Goal: Book appointment/travel/reservation

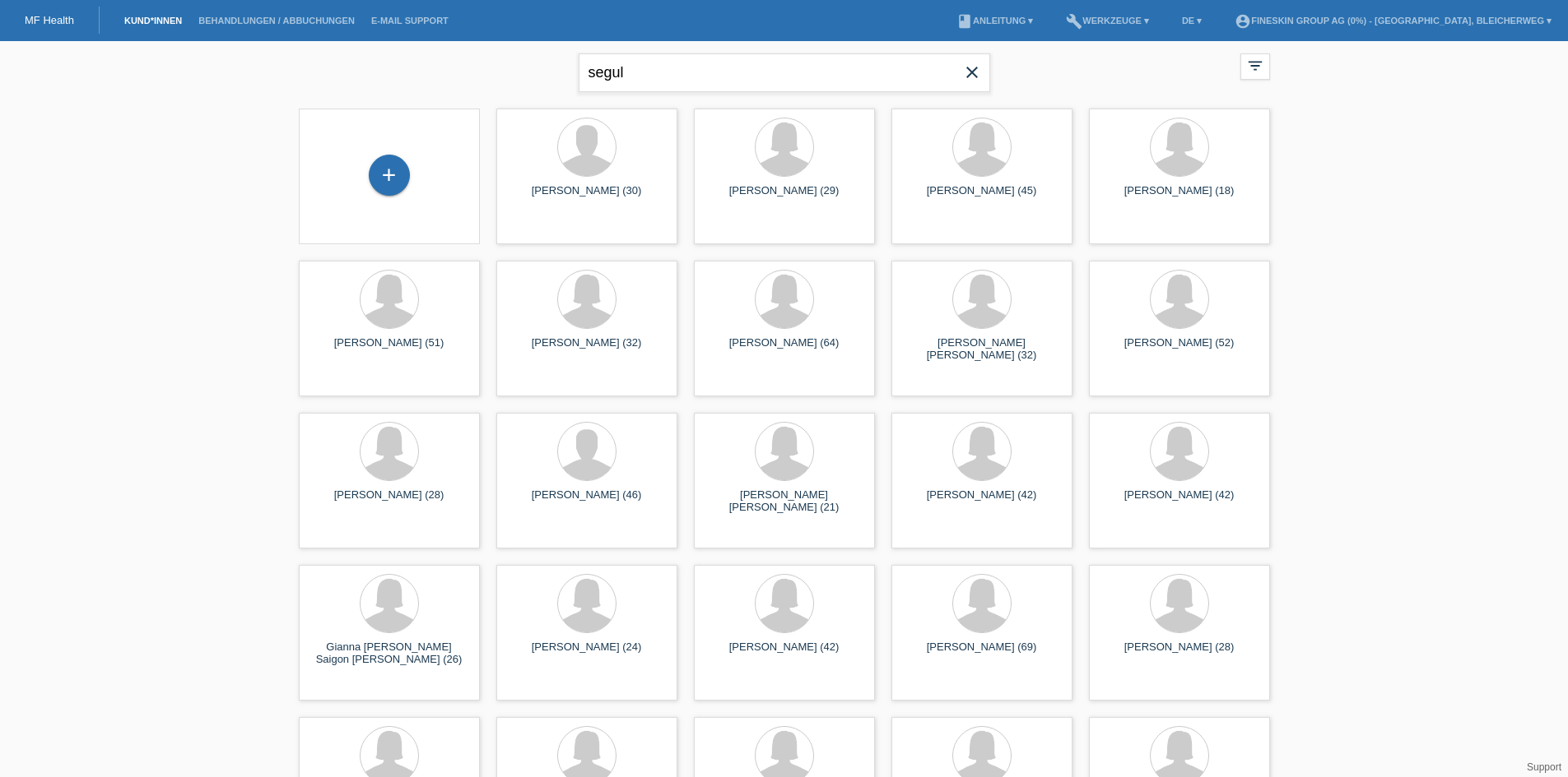
type input "segul üste"
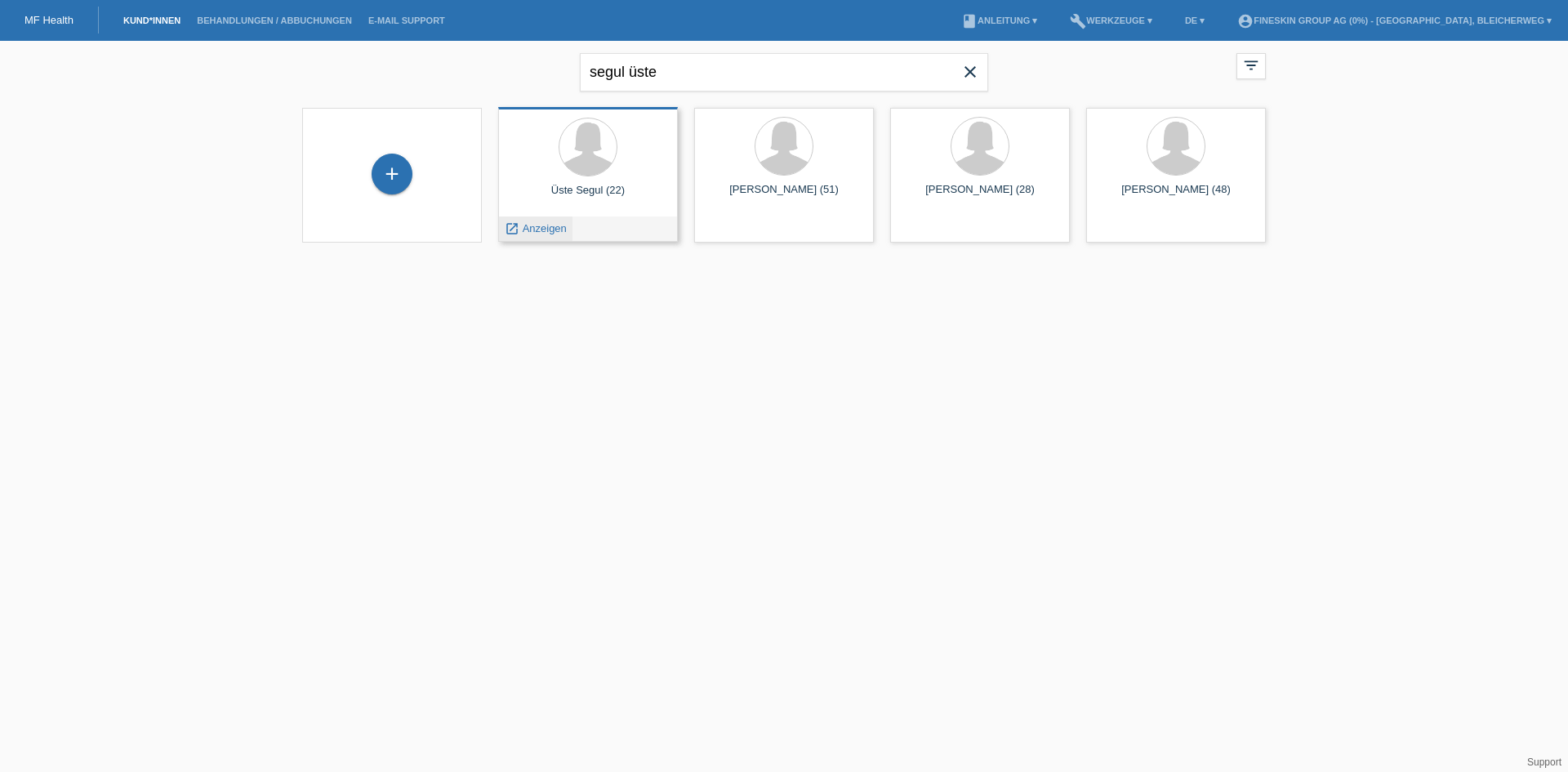
click at [544, 227] on span "Anzeigen" at bounding box center [545, 229] width 44 height 12
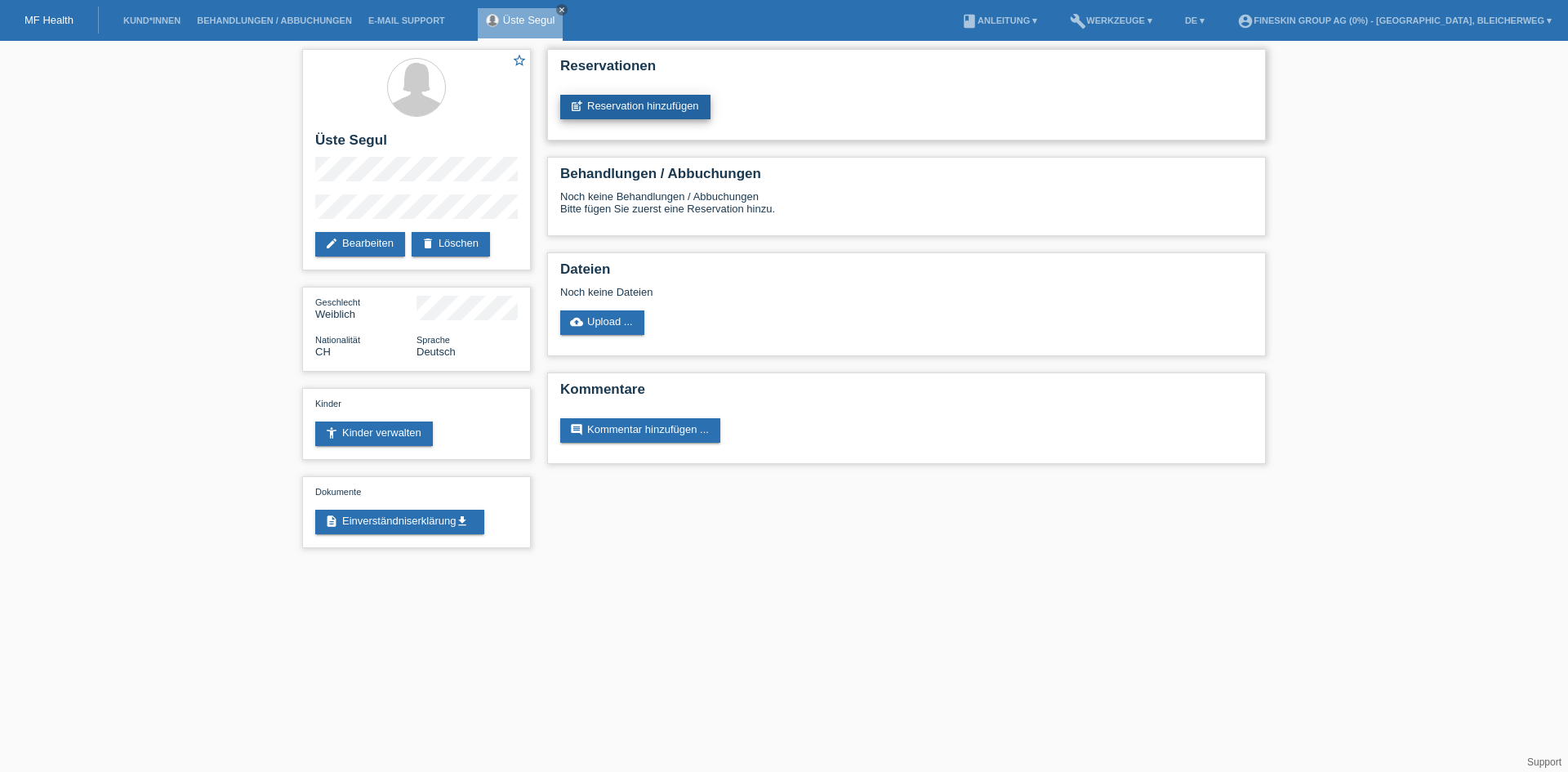
click at [640, 101] on link "post_add Reservation hinzufügen" at bounding box center [635, 107] width 150 height 25
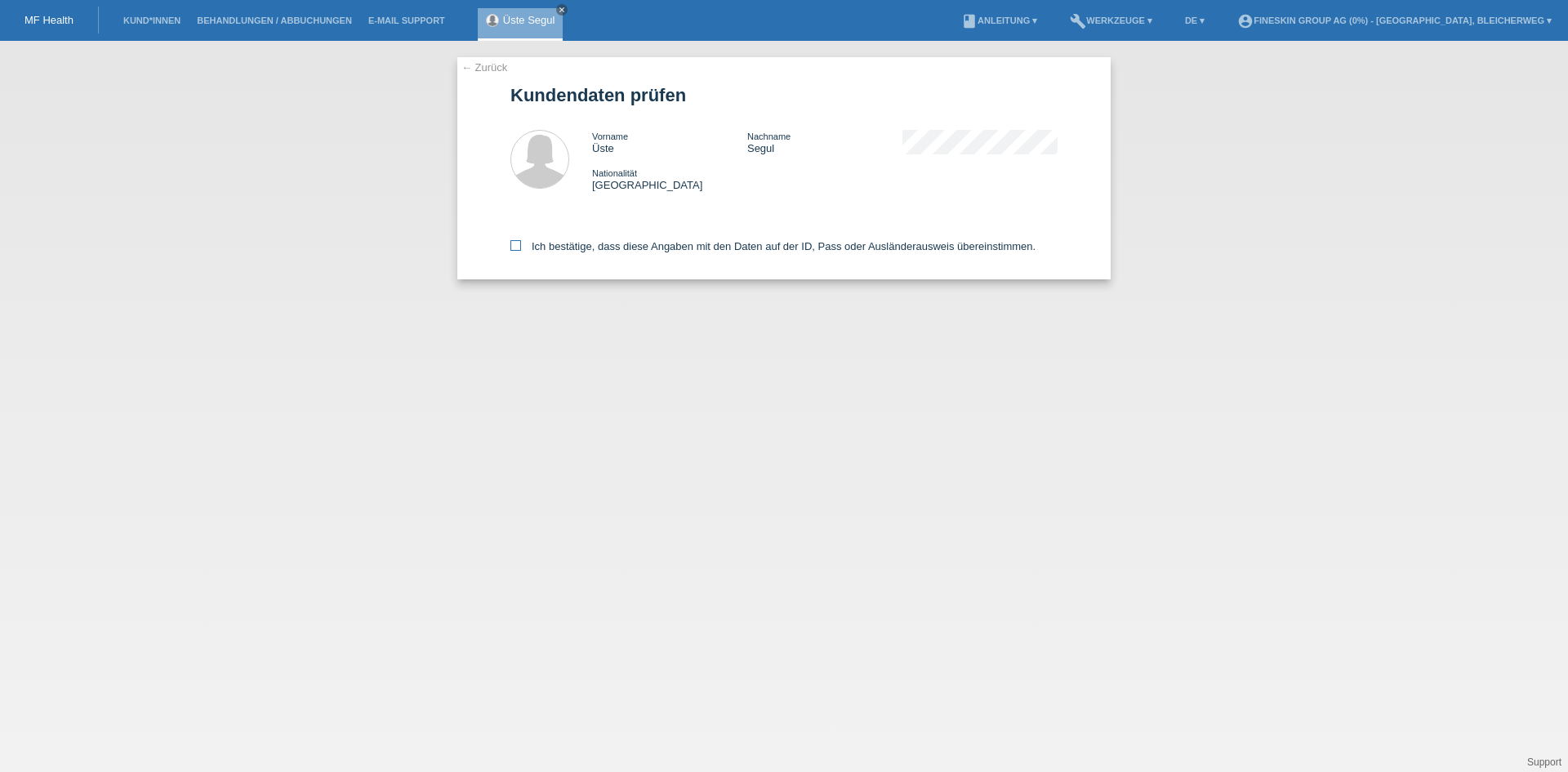
click at [513, 246] on icon at bounding box center [516, 246] width 11 height 11
click at [513, 246] on input "Ich bestätige, dass diese Angaben mit den Daten auf der ID, Pass oder Ausländer…" at bounding box center [516, 246] width 11 height 11
checkbox input "true"
